Goal: Task Accomplishment & Management: Manage account settings

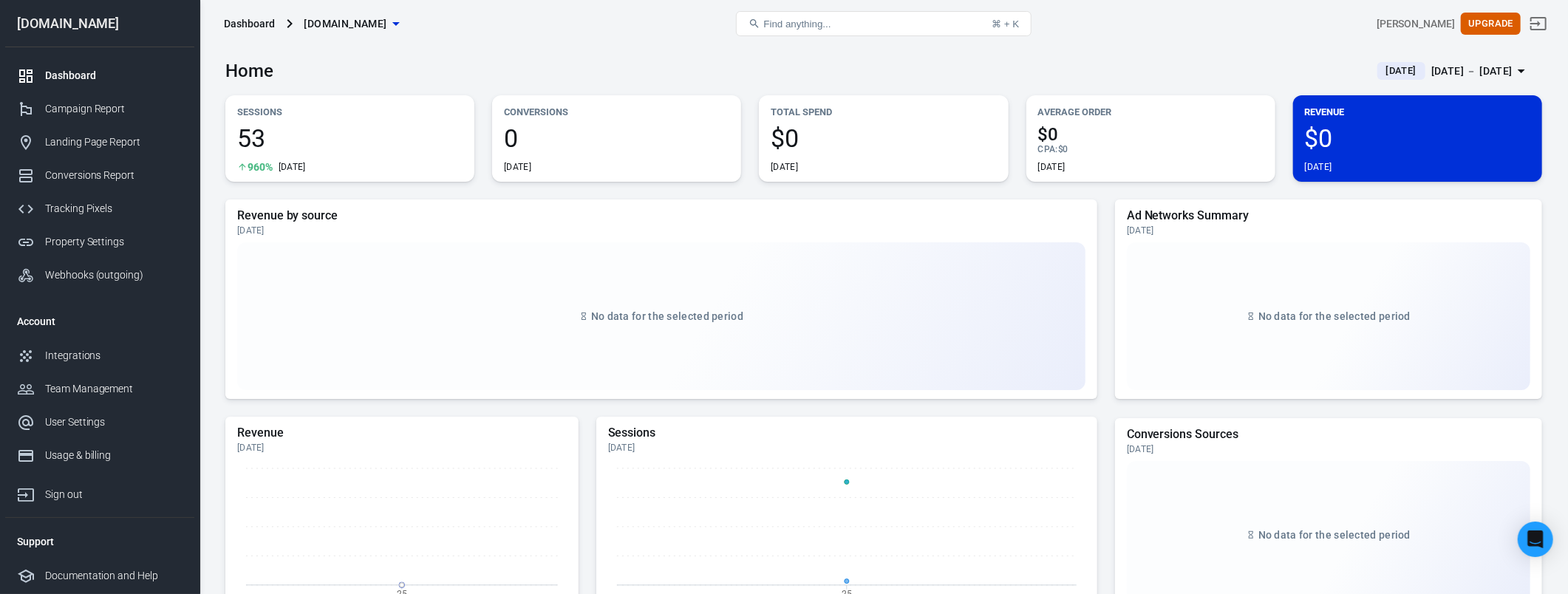
click at [1061, 37] on div "Find anything... ⌘ + K" at bounding box center [884, 23] width 440 height 35
click at [100, 426] on div "User Settings" at bounding box center [113, 422] width 137 height 16
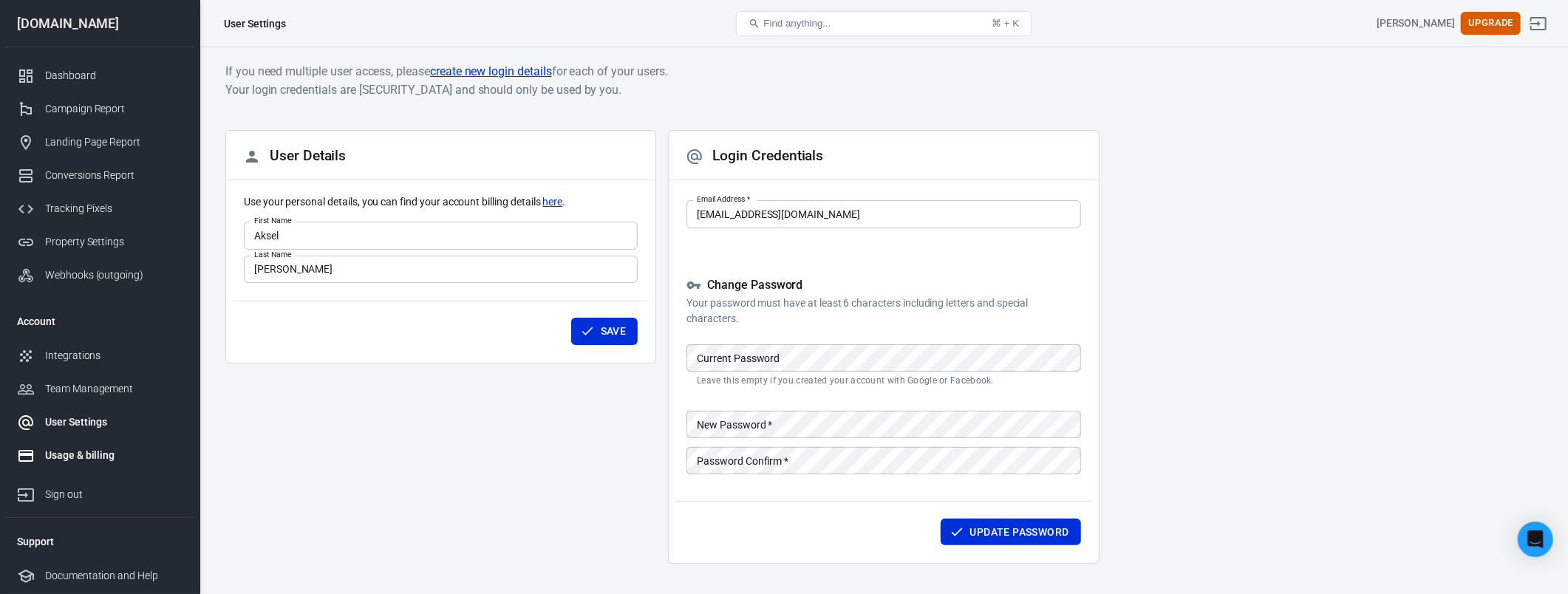
click at [104, 450] on div "Usage & billing" at bounding box center [113, 455] width 137 height 16
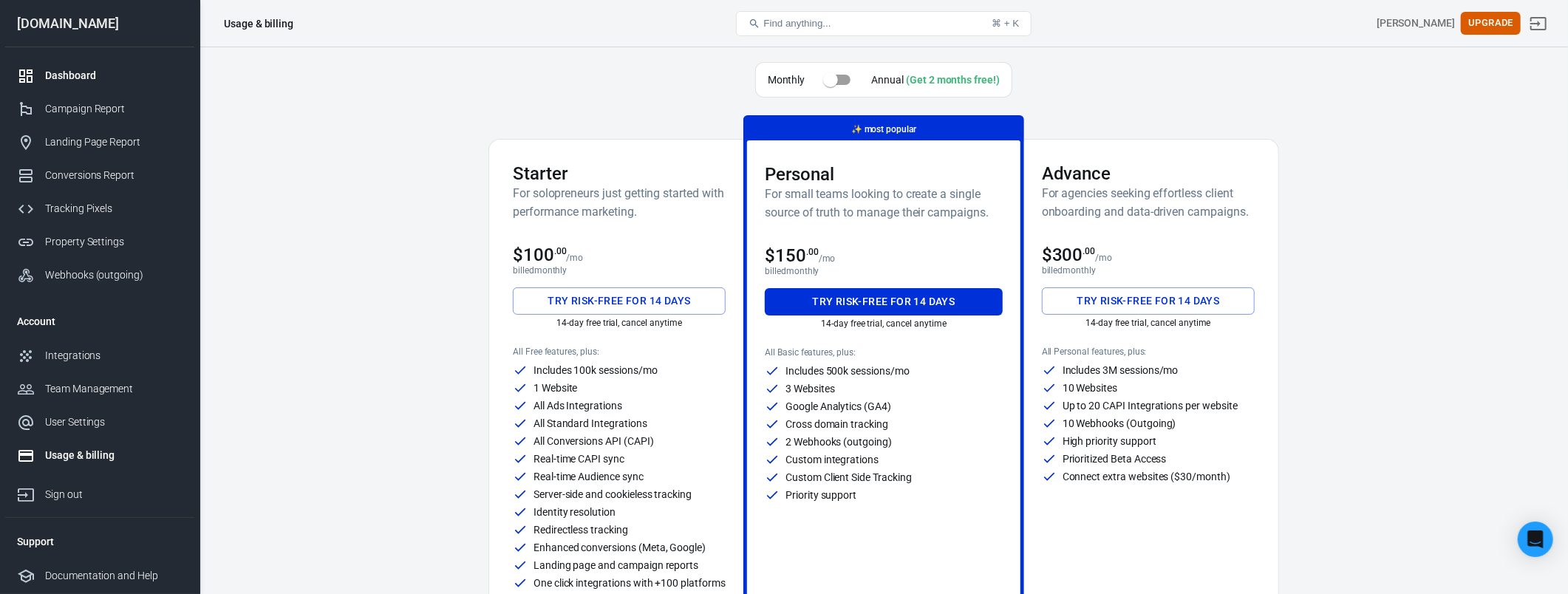
click at [97, 75] on div "Dashboard" at bounding box center [113, 76] width 137 height 16
